Goal: Check status: Check status

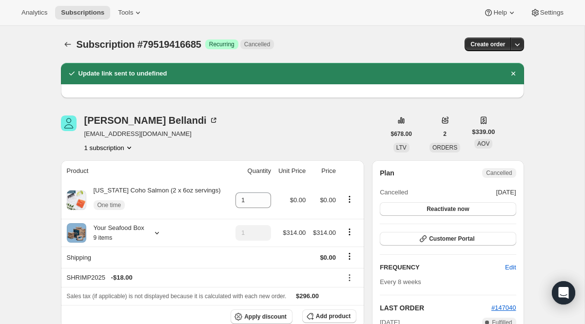
click at [77, 45] on span "Subscription #79519416685" at bounding box center [139, 44] width 125 height 11
click at [72, 45] on button "Subscriptions" at bounding box center [68, 45] width 14 height 14
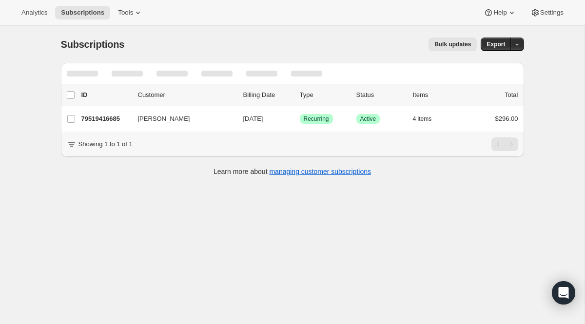
click at [283, 87] on div "list header ID Customer Billing Date Type Status Items Total" at bounding box center [292, 94] width 463 height 21
click at [283, 80] on div at bounding box center [261, 73] width 43 height 21
